Goal: Task Accomplishment & Management: Manage account settings

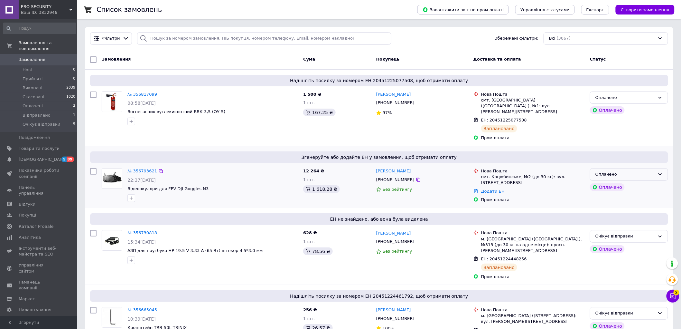
click at [633, 171] on div "Оплачено" at bounding box center [626, 174] width 60 height 7
click at [614, 205] on li "Скасовано" at bounding box center [629, 211] width 78 height 12
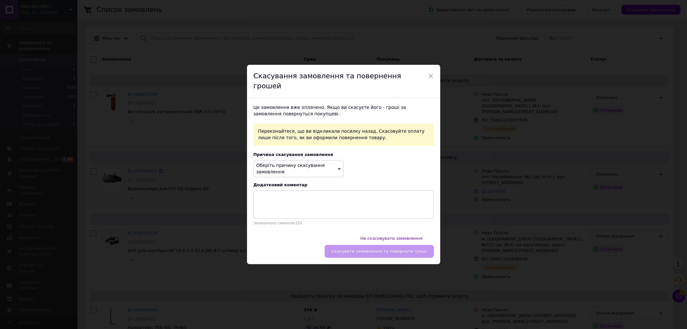
click at [321, 155] on div "Причина скасування замовлення" at bounding box center [343, 154] width 180 height 5
click at [314, 167] on span "Оберіть причину скасування замовлення" at bounding box center [290, 169] width 69 height 12
click at [289, 184] on li "Немає в наявності" at bounding box center [298, 184] width 89 height 9
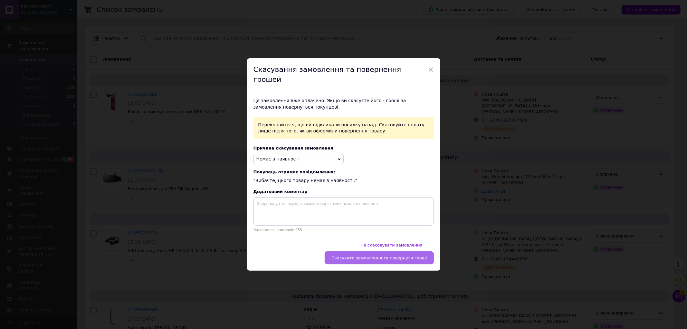
click at [403, 251] on button "Скасувати замовлення та повернути гроші" at bounding box center [378, 257] width 109 height 13
